Goal: Task Accomplishment & Management: Use online tool/utility

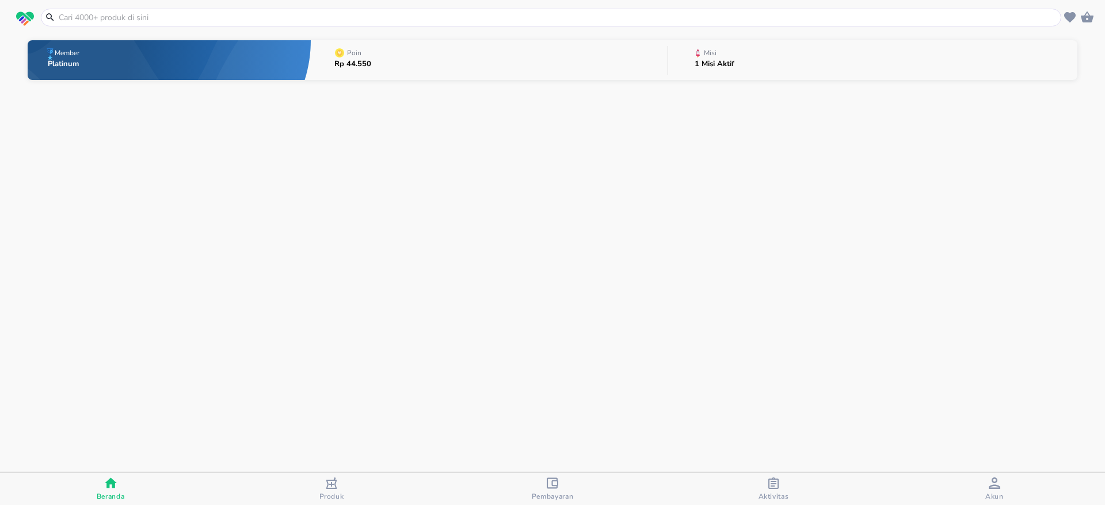
click at [816, 57] on button "Misi 1 Misi Aktif" at bounding box center [872, 59] width 409 height 45
